Goal: Navigation & Orientation: Find specific page/section

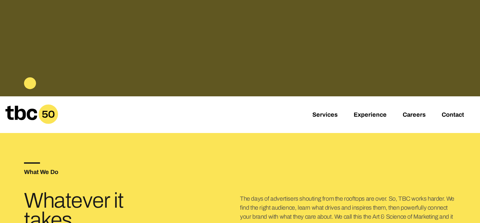
scroll to position [97, 0]
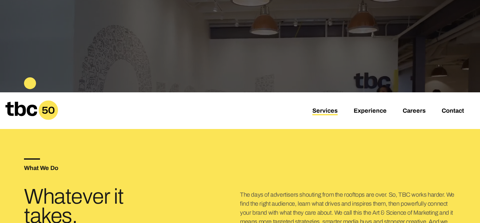
click at [326, 111] on link "Services" at bounding box center [324, 111] width 25 height 8
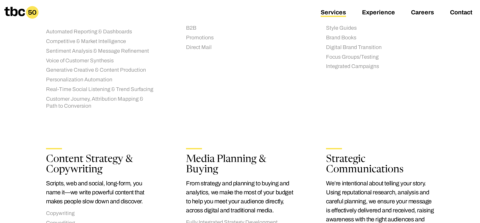
scroll to position [405, 0]
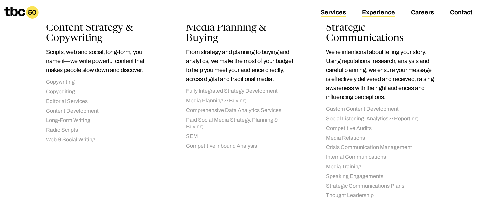
click at [381, 11] on link "Experience" at bounding box center [378, 13] width 33 height 8
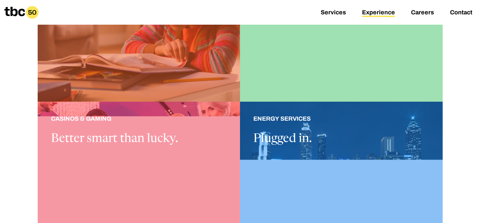
scroll to position [290, 0]
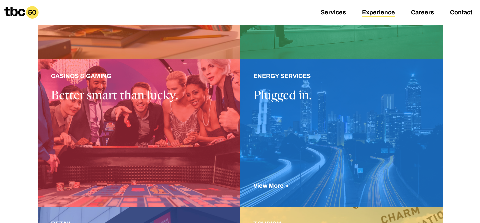
click at [287, 117] on div at bounding box center [341, 133] width 203 height 148
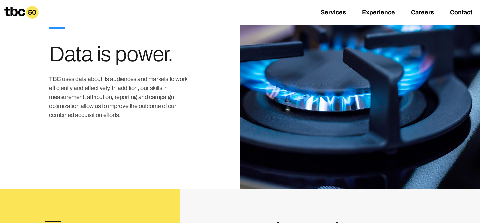
scroll to position [906, 0]
